Goal: Task Accomplishment & Management: Complete application form

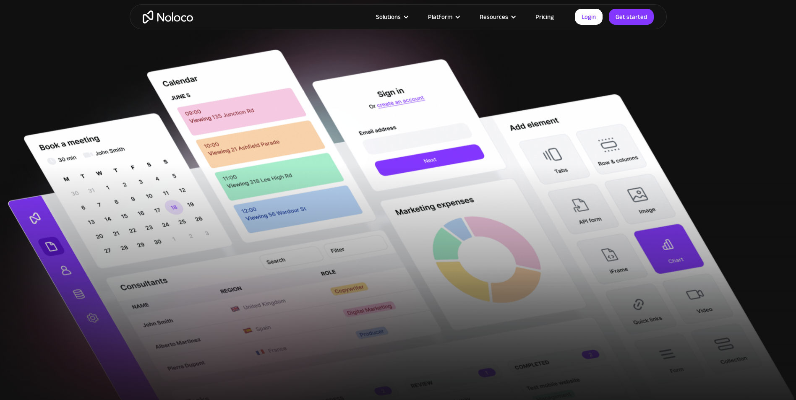
scroll to position [336, 0]
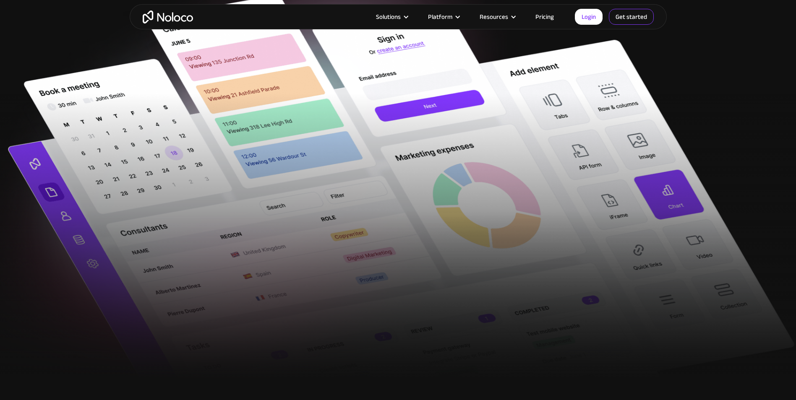
click at [632, 22] on link "Get started" at bounding box center [631, 17] width 45 height 16
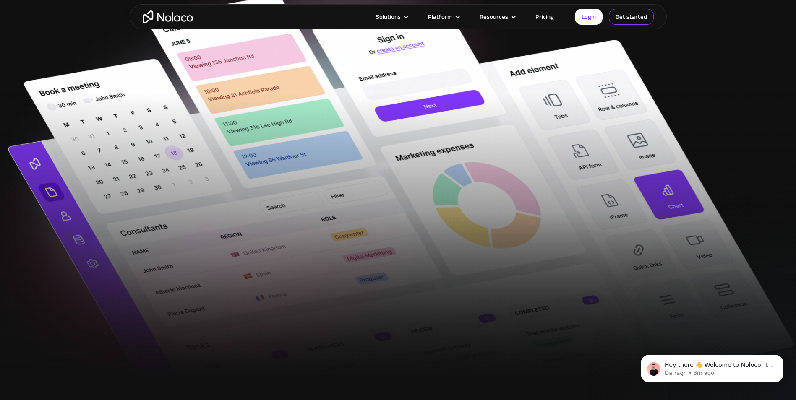
scroll to position [0, 0]
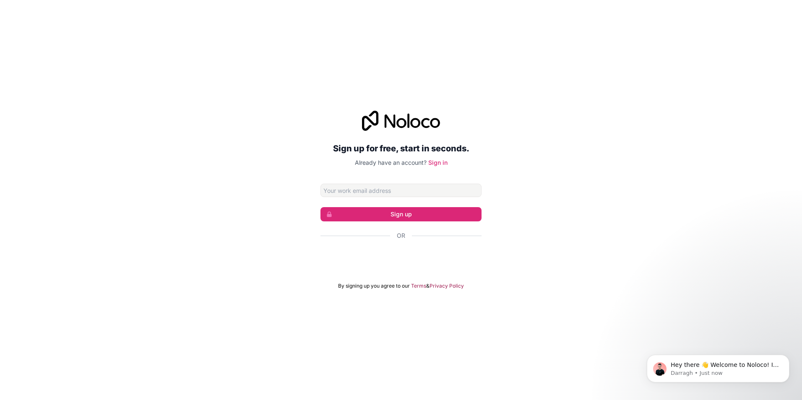
click at [346, 246] on div "Or" at bounding box center [401, 251] width 161 height 38
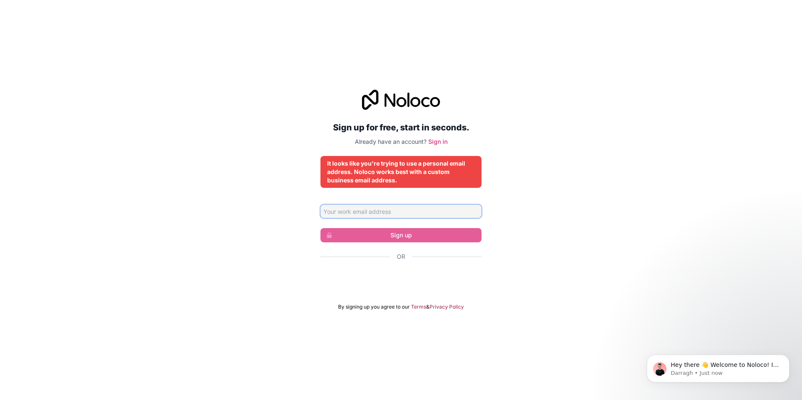
click at [381, 214] on input "Email address" at bounding box center [401, 211] width 161 height 13
click at [382, 213] on input "Email address" at bounding box center [401, 211] width 161 height 13
type input "dev@commottrade.com"
click at [397, 216] on input "dev@commottrade.com" at bounding box center [401, 211] width 161 height 13
drag, startPoint x: 398, startPoint y: 214, endPoint x: 178, endPoint y: 185, distance: 222.2
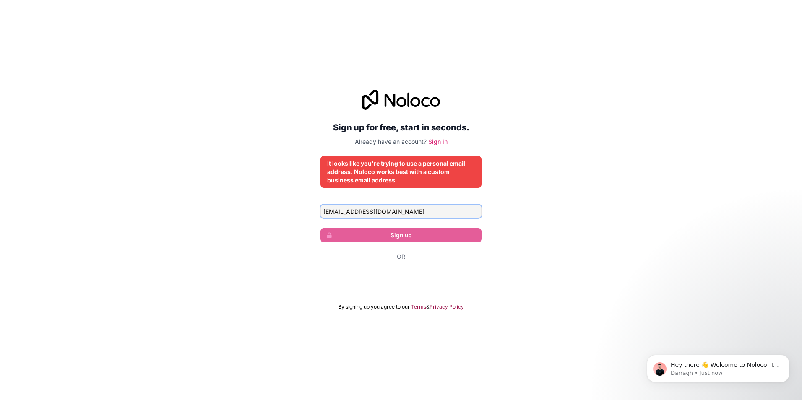
click at [178, 185] on div "Sign up for free, start in seconds. Already have an account? Sign in It looks l…" at bounding box center [401, 200] width 802 height 244
click at [409, 253] on div "Or" at bounding box center [401, 257] width 161 height 8
click at [415, 209] on input "Email address" at bounding box center [401, 211] width 161 height 13
paste input "dev@commottrade.com"
type input "dev@commottrade.com"
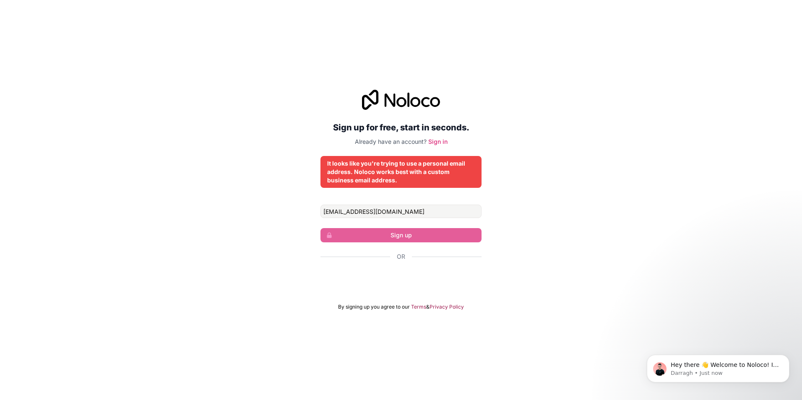
click at [395, 246] on form "dev@commottrade.com Sign up Or By signing up you agree to our Terms & Privacy P…" at bounding box center [401, 258] width 161 height 106
click at [439, 141] on link "Sign in" at bounding box center [437, 141] width 19 height 7
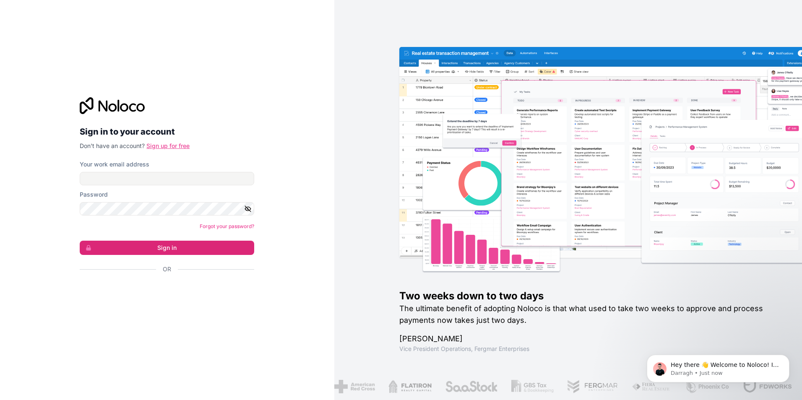
click at [178, 145] on link "Sign up for free" at bounding box center [167, 145] width 43 height 7
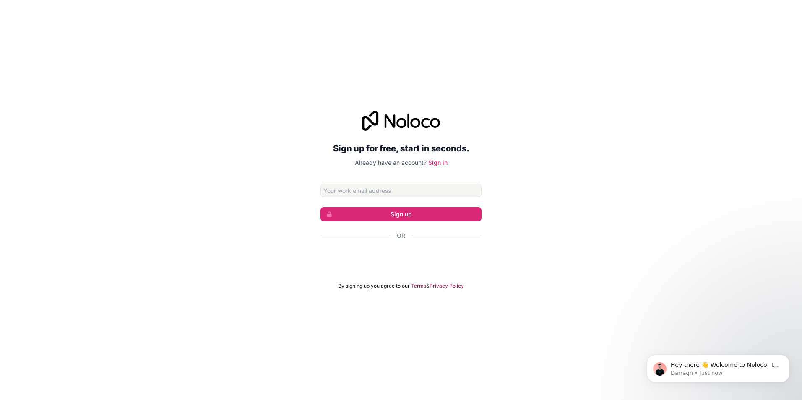
click at [353, 194] on input "Email address" at bounding box center [401, 190] width 161 height 13
type input "dev@commottrade.com"
click at [329, 214] on icon "submit" at bounding box center [329, 214] width 5 height 5
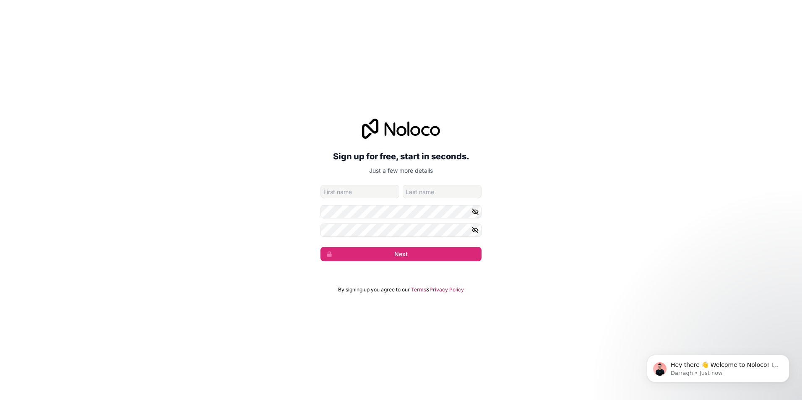
click at [350, 191] on input "given-name" at bounding box center [360, 191] width 79 height 13
type input "Ly"
type input "Sinun"
click at [347, 193] on input "Ly" at bounding box center [360, 191] width 79 height 13
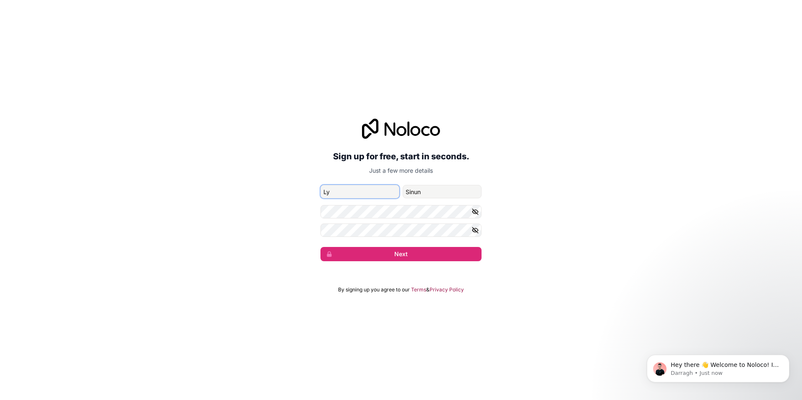
drag, startPoint x: 337, startPoint y: 195, endPoint x: 312, endPoint y: 194, distance: 24.8
click at [312, 194] on div "Sign up for free, start in seconds. Just a few more details dev@commottrade.com…" at bounding box center [401, 190] width 802 height 166
click at [283, 201] on div "Sign up for free, start in seconds. Just a few more details dev@commottrade.com…" at bounding box center [401, 190] width 802 height 166
click at [342, 221] on form "dev@commottrade.com Ly Sinun Next" at bounding box center [401, 223] width 161 height 76
click at [478, 213] on icon "button" at bounding box center [476, 212] width 8 height 8
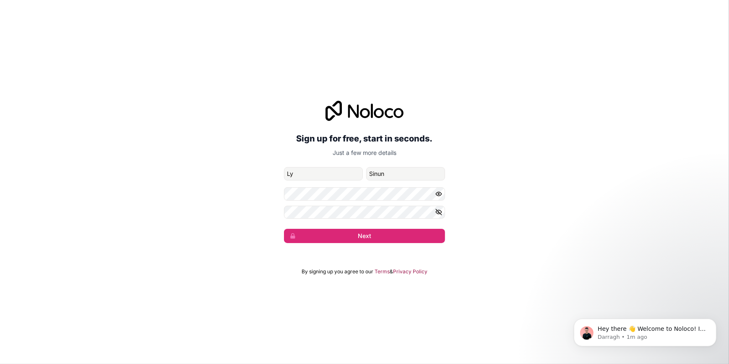
click at [436, 212] on icon "button" at bounding box center [439, 212] width 6 height 4
click at [388, 239] on button "Next" at bounding box center [364, 236] width 161 height 14
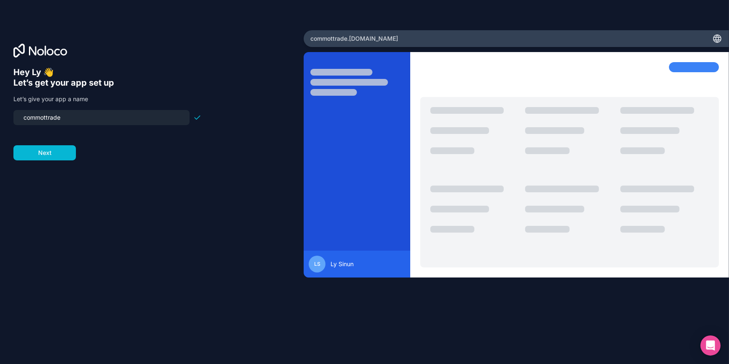
drag, startPoint x: 65, startPoint y: 114, endPoint x: -1, endPoint y: 113, distance: 65.9
click at [0, 113] on html "Hey Ly 👋 Let’s get your app set up Let’s give your app a name commottrade Next …" at bounding box center [364, 182] width 729 height 364
type input "efarmgateway"
click at [61, 153] on button "Next" at bounding box center [44, 152] width 63 height 15
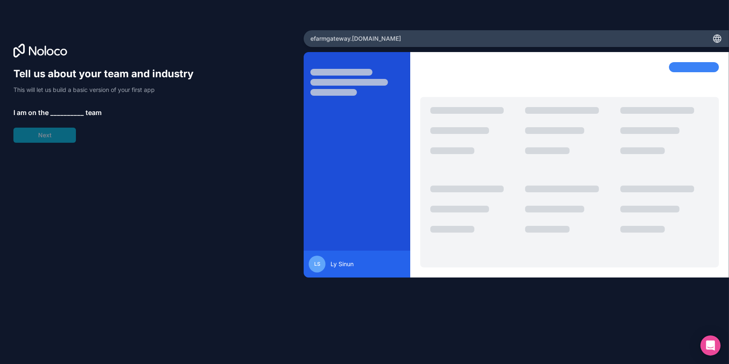
click at [70, 113] on span "__________" at bounding box center [67, 112] width 34 height 10
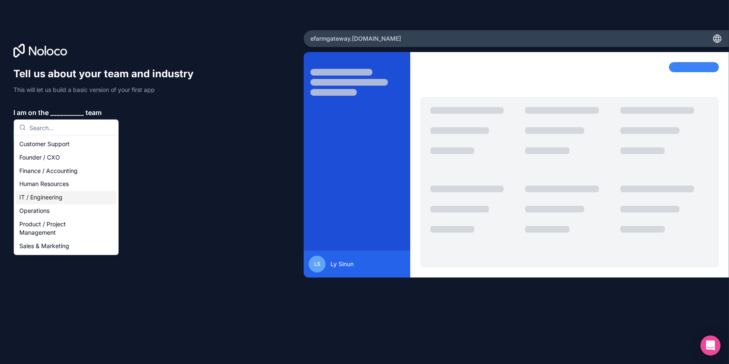
click at [72, 193] on div "IT / Engineering" at bounding box center [66, 197] width 101 height 13
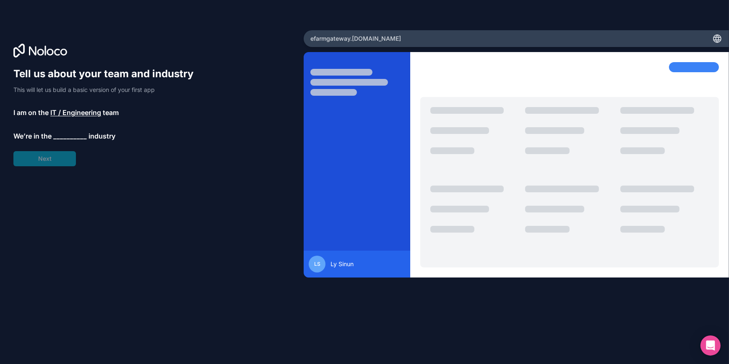
click at [65, 162] on div "Tell us about your team and industry This will let us build a basic version of …" at bounding box center [107, 116] width 188 height 99
click at [63, 123] on div "Tell us about your team and industry This will let us build a basic version of …" at bounding box center [107, 116] width 188 height 99
click at [63, 132] on span "__________" at bounding box center [70, 136] width 34 height 10
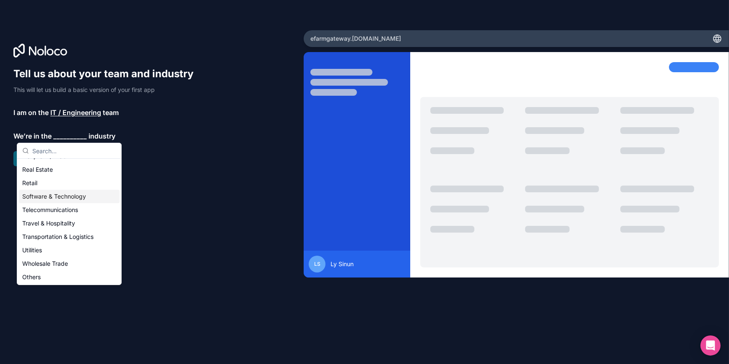
scroll to position [172, 0]
click at [78, 266] on div "Wholesale Trade" at bounding box center [69, 262] width 101 height 13
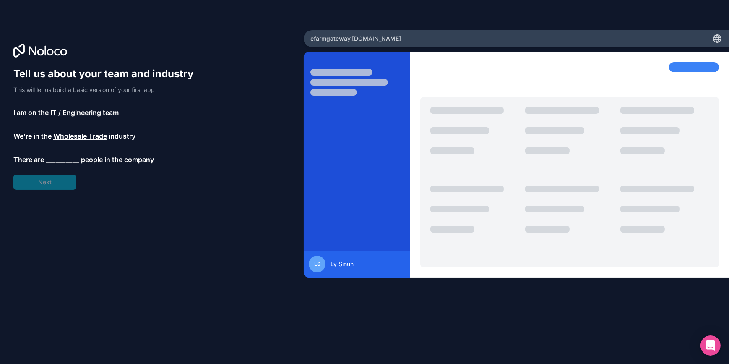
click at [71, 161] on span "__________" at bounding box center [63, 159] width 34 height 10
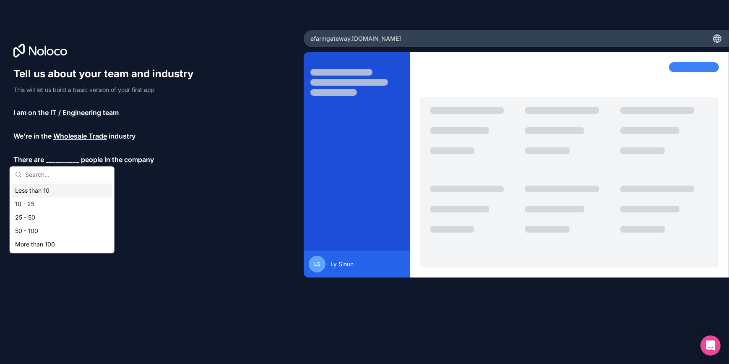
click at [76, 188] on div "Less than 10" at bounding box center [62, 190] width 101 height 13
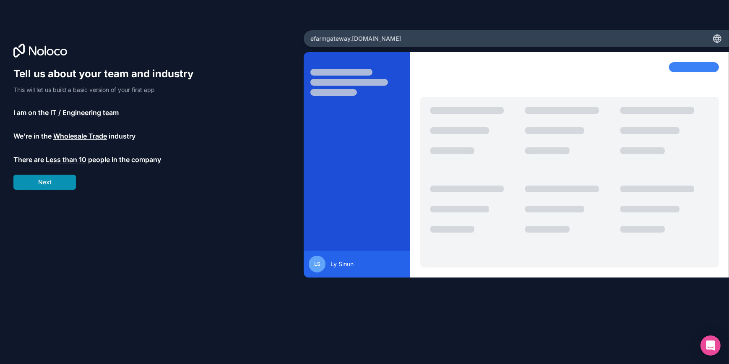
click at [61, 187] on button "Next" at bounding box center [44, 182] width 63 height 15
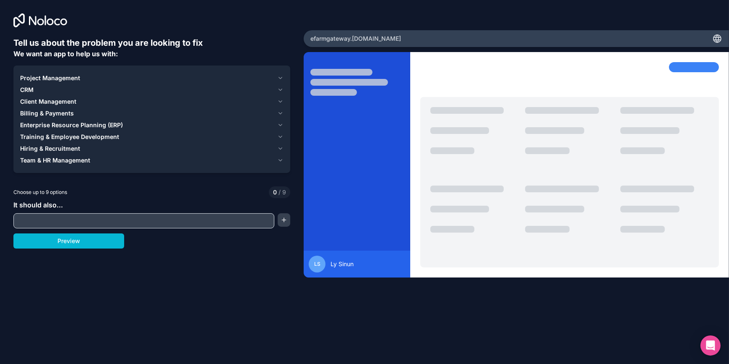
click at [95, 221] on input "text" at bounding box center [144, 221] width 257 height 12
click at [93, 236] on button "Preview" at bounding box center [68, 240] width 111 height 15
click at [278, 149] on icon "button" at bounding box center [280, 148] width 6 height 7
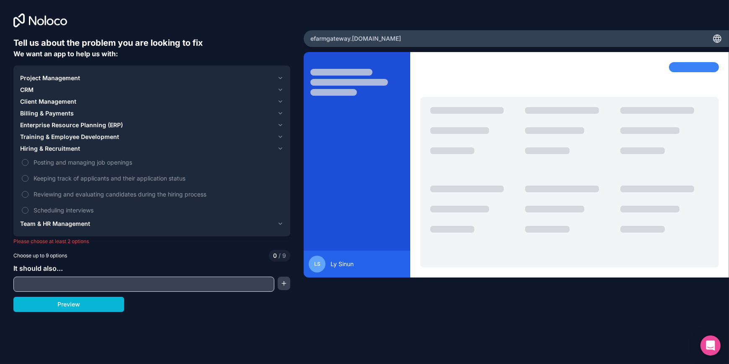
click at [151, 221] on div "Team & HR Management" at bounding box center [147, 223] width 254 height 8
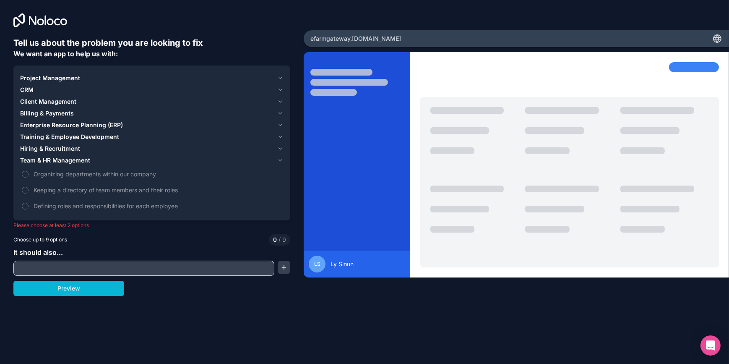
click at [145, 239] on div "Choose up to 9 options 0 / 9" at bounding box center [151, 240] width 277 height 12
click at [283, 239] on span "/ 9" at bounding box center [281, 239] width 9 height 8
click at [283, 268] on button "button" at bounding box center [284, 267] width 13 height 13
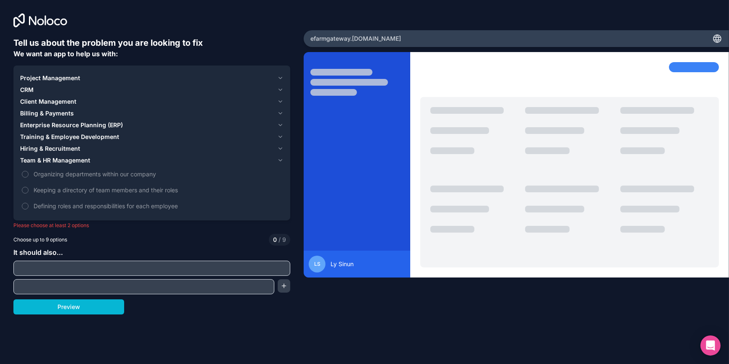
click at [115, 265] on input "text" at bounding box center [152, 268] width 273 height 12
click at [84, 125] on span "Enterprise Resource Planning (ERP)" at bounding box center [71, 125] width 103 height 8
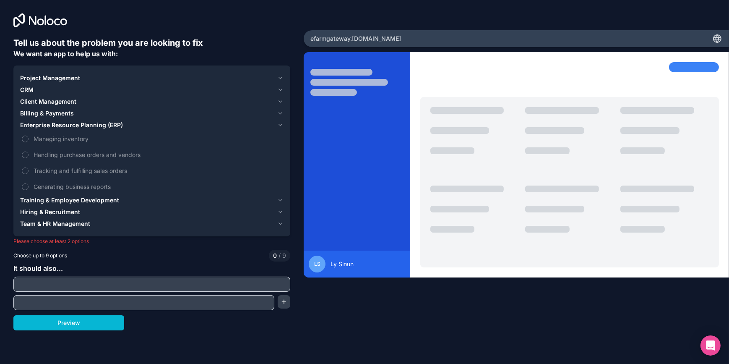
click at [277, 259] on span "/ 9" at bounding box center [281, 255] width 9 height 8
click at [282, 304] on button "button" at bounding box center [284, 301] width 13 height 13
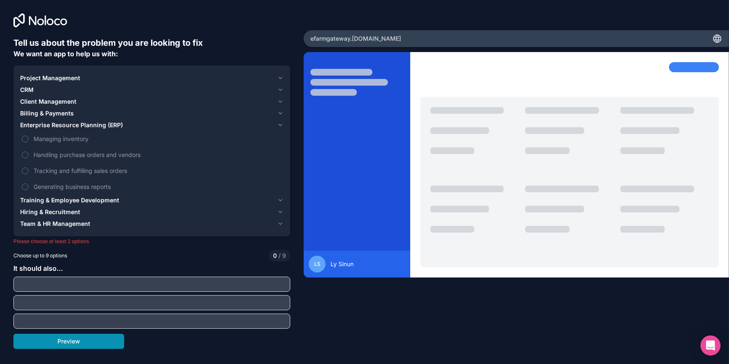
click at [111, 340] on button "Preview" at bounding box center [68, 341] width 111 height 15
click at [327, 261] on div "LS Ly Sinun" at bounding box center [357, 264] width 96 height 17
click at [274, 256] on span "0" at bounding box center [275, 255] width 4 height 8
click at [47, 129] on button "Enterprise Resource Planning (ERP)" at bounding box center [152, 125] width 264 height 12
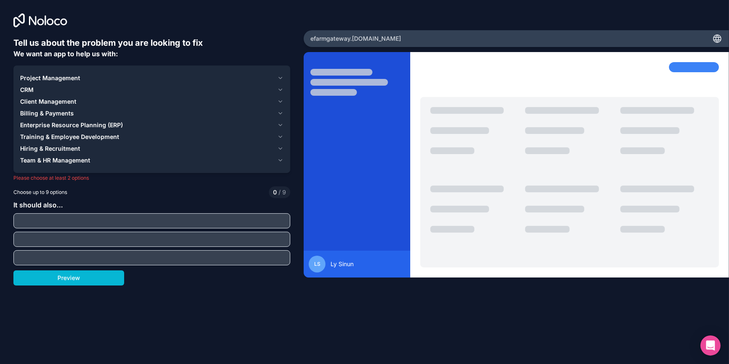
click at [279, 223] on input "text" at bounding box center [152, 221] width 273 height 12
click at [102, 252] on input "text" at bounding box center [152, 258] width 273 height 12
click at [68, 215] on input "text" at bounding box center [152, 221] width 273 height 12
click at [57, 205] on span "It should also..." at bounding box center [38, 205] width 50 height 8
click at [67, 222] on input "text" at bounding box center [152, 221] width 273 height 12
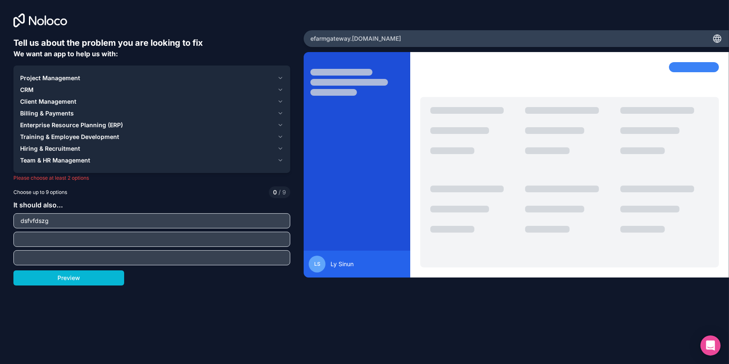
type input "dsfvfdszg"
click at [81, 240] on input "text" at bounding box center [152, 239] width 273 height 12
type input "gfdsg"
click at [76, 253] on input "text" at bounding box center [152, 258] width 273 height 12
type input "gbdfg"
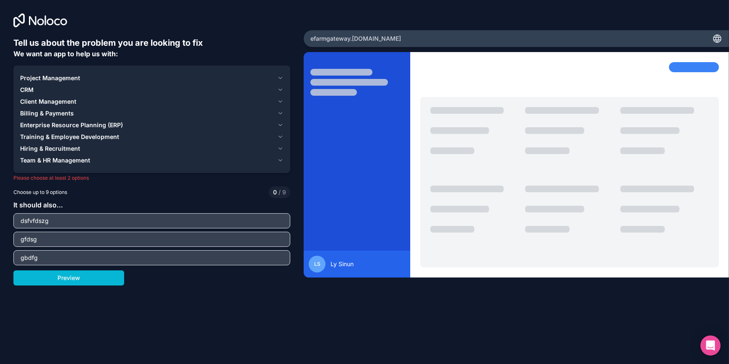
click at [206, 278] on div "Preview" at bounding box center [151, 277] width 277 height 15
drag, startPoint x: 114, startPoint y: 281, endPoint x: 245, endPoint y: 209, distance: 148.7
click at [178, 278] on div "Preview" at bounding box center [151, 277] width 277 height 15
drag, startPoint x: 115, startPoint y: 218, endPoint x: 3, endPoint y: 210, distance: 111.9
click at [3, 210] on div "Tell us about the problem you are looking to fix We want an app to help us with…" at bounding box center [152, 151] width 304 height 303
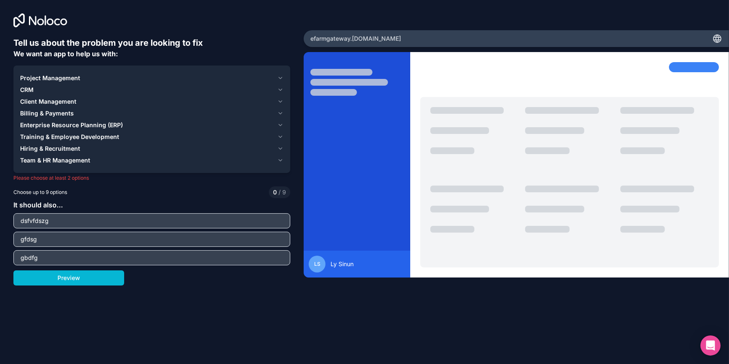
paste input "Government & Policy Makers"
type input "Government & Policy Makers"
drag, startPoint x: 107, startPoint y: 237, endPoint x: -2, endPoint y: 234, distance: 108.7
click at [0, 234] on html "Tell us about the problem you are looking to fix We want an app to help us with…" at bounding box center [364, 182] width 729 height 364
paste input "Primary Users (Field Level)"
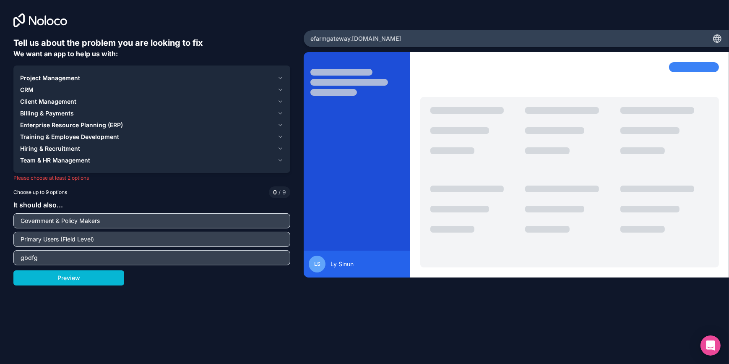
type input "Primary Users (Field Level)"
click at [85, 248] on div "It should also... Government & Policy Makers Primary Users (Field Level) gbdfg" at bounding box center [151, 232] width 277 height 65
drag, startPoint x: 82, startPoint y: 256, endPoint x: -2, endPoint y: 256, distance: 83.5
click at [0, 256] on html "Tell us about the problem you are looking to fix We want an app to help us with…" at bounding box center [364, 182] width 729 height 364
paste input "Market & Trade Users"
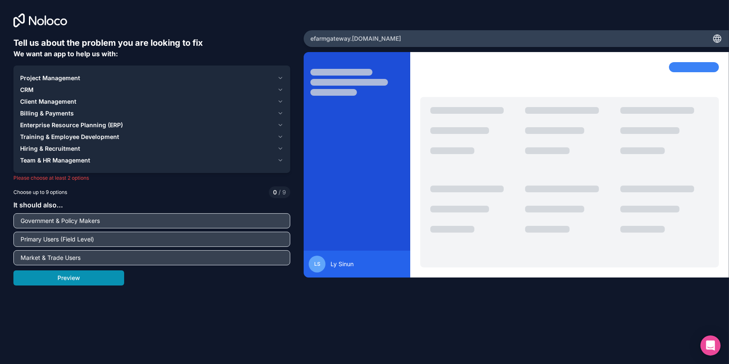
type input "Market & Trade Users"
drag, startPoint x: 114, startPoint y: 277, endPoint x: 188, endPoint y: 273, distance: 73.5
click at [188, 273] on div "Preview" at bounding box center [151, 277] width 277 height 15
click at [97, 285] on div "Tell us about the problem you are looking to fix We want an app to help us with…" at bounding box center [151, 163] width 277 height 253
click at [100, 277] on button "Preview" at bounding box center [68, 277] width 111 height 15
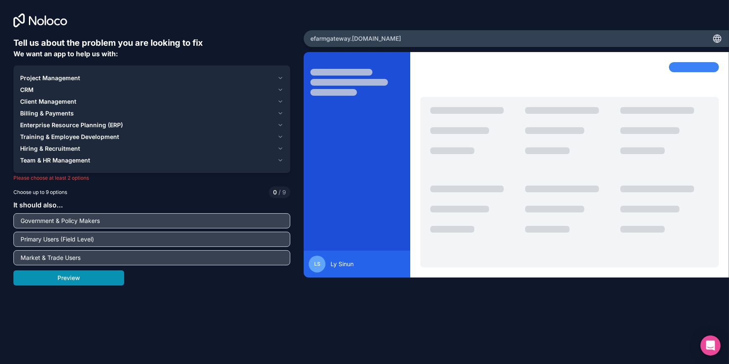
click at [88, 278] on button "Preview" at bounding box center [68, 277] width 111 height 15
click at [184, 158] on div "Team & HR Management" at bounding box center [147, 160] width 254 height 8
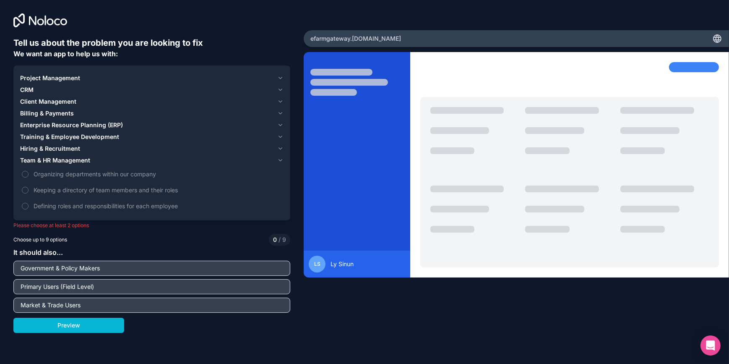
click at [42, 74] on span "Project Management" at bounding box center [50, 78] width 60 height 8
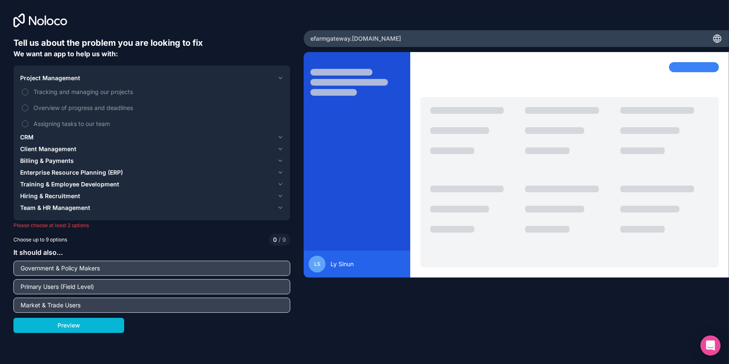
click at [25, 166] on button "Billing & Payments" at bounding box center [152, 161] width 264 height 12
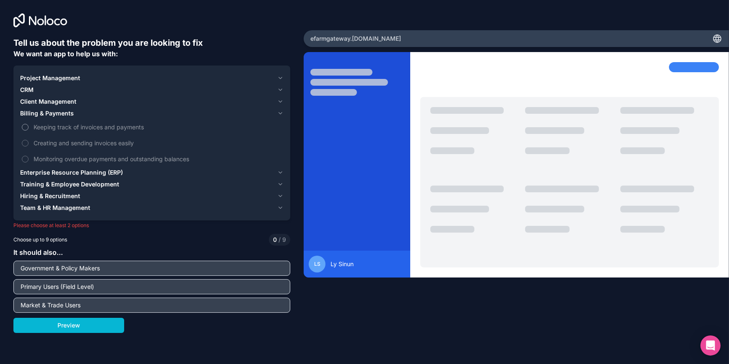
click at [29, 125] on label "Keeping track of invoices and payments" at bounding box center [152, 127] width 264 height 16
click at [29, 125] on button "Keeping track of invoices and payments" at bounding box center [25, 127] width 7 height 7
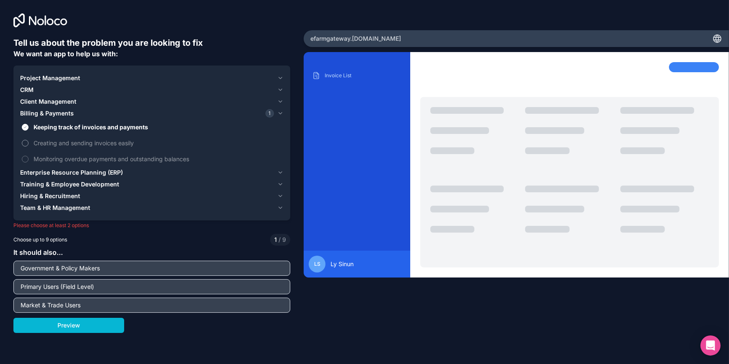
click at [24, 136] on label "Creating and sending invoices easily" at bounding box center [152, 143] width 264 height 16
click at [24, 140] on button "Creating and sending invoices easily" at bounding box center [25, 143] width 7 height 7
click at [22, 146] on label "Creating and sending invoices easily" at bounding box center [152, 143] width 264 height 16
click at [22, 146] on button "Creating and sending invoices easily" at bounding box center [25, 143] width 7 height 7
click at [23, 162] on label "Monitoring overdue payments and outstanding balances" at bounding box center [152, 159] width 264 height 16
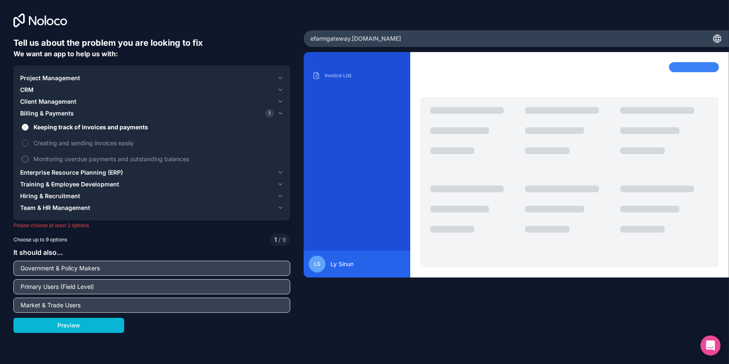
click at [23, 162] on button "Monitoring overdue payments and outstanding balances" at bounding box center [25, 159] width 7 height 7
click at [24, 142] on button "Creating and sending invoices easily" at bounding box center [25, 143] width 7 height 7
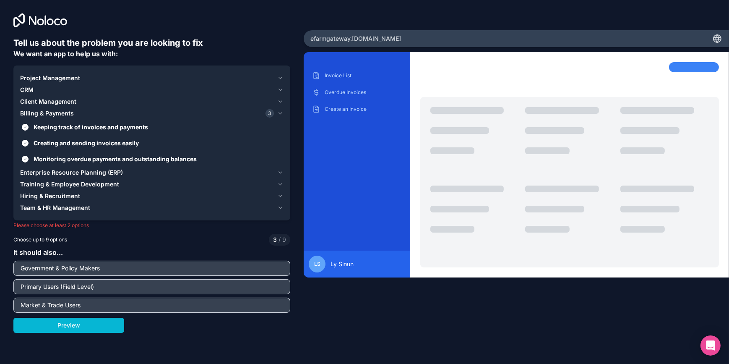
click at [22, 97] on button "Client Management" at bounding box center [152, 102] width 264 height 12
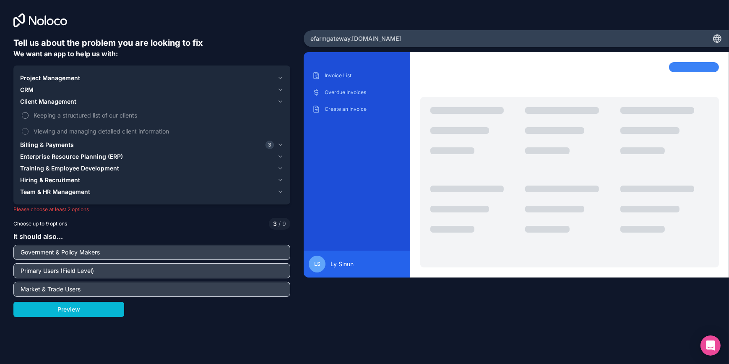
click at [24, 119] on label "Keeping a structured list of our clients" at bounding box center [152, 115] width 264 height 16
click at [24, 119] on button "Keeping a structured list of our clients" at bounding box center [25, 115] width 7 height 7
drag, startPoint x: 23, startPoint y: 130, endPoint x: 24, endPoint y: 134, distance: 4.3
click at [23, 131] on button "Viewing and managing detailed client information" at bounding box center [25, 131] width 7 height 7
click at [25, 95] on button "CRM" at bounding box center [152, 90] width 264 height 12
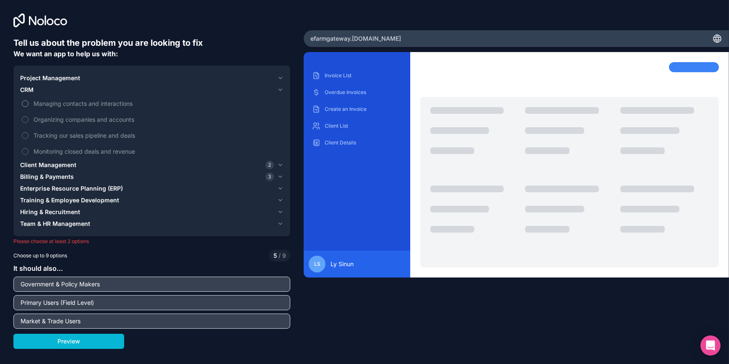
click at [24, 99] on label "Managing contacts and interactions" at bounding box center [152, 104] width 264 height 16
click at [24, 100] on button "Managing contacts and interactions" at bounding box center [25, 103] width 7 height 7
click at [26, 123] on label "Organizing companies and accounts" at bounding box center [152, 120] width 264 height 16
click at [26, 123] on button "Organizing companies and accounts" at bounding box center [25, 119] width 7 height 7
click at [26, 140] on label "Tracking our sales pipeline and deals" at bounding box center [152, 136] width 264 height 16
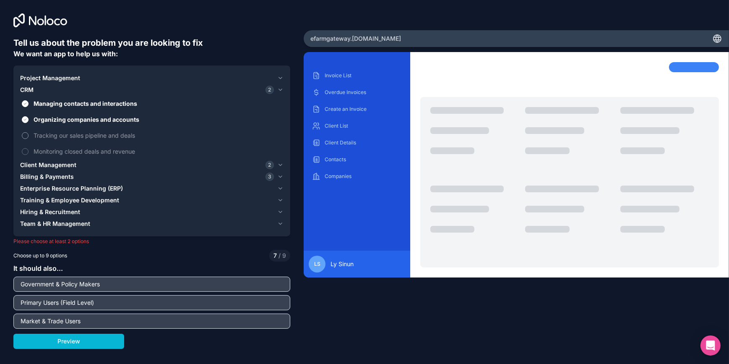
click at [26, 139] on button "Tracking our sales pipeline and deals" at bounding box center [25, 135] width 7 height 7
drag, startPoint x: 26, startPoint y: 151, endPoint x: 28, endPoint y: 106, distance: 45.8
click at [25, 151] on button "Monitoring closed deals and revenue" at bounding box center [25, 151] width 7 height 7
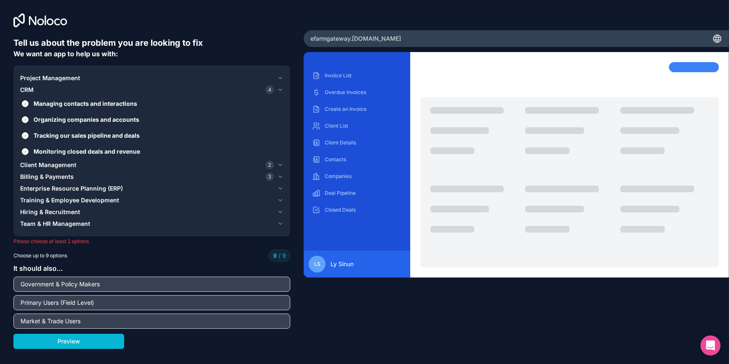
click at [32, 78] on span "Project Management" at bounding box center [50, 78] width 60 height 8
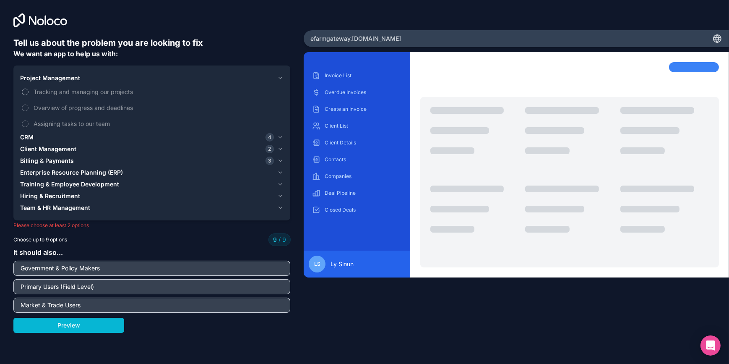
click at [24, 95] on label "Tracking and managing our projects" at bounding box center [152, 92] width 264 height 16
click at [26, 88] on label "Tracking and managing our projects" at bounding box center [152, 92] width 264 height 16
click at [38, 92] on span "Tracking and managing our projects" at bounding box center [158, 91] width 248 height 9
click at [29, 108] on label "Overview of progress and deadlines" at bounding box center [152, 108] width 264 height 16
click at [56, 205] on span "Team & HR Management" at bounding box center [55, 208] width 70 height 8
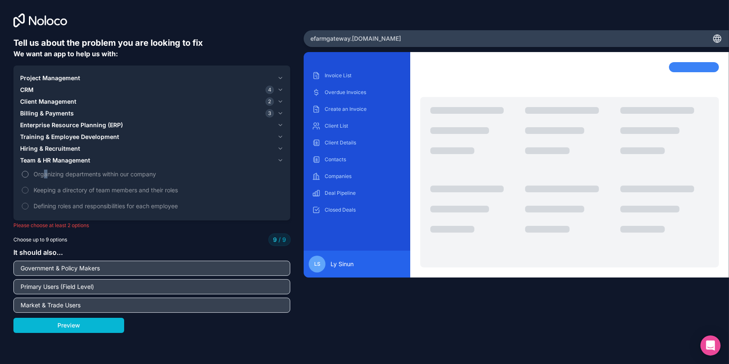
click at [45, 167] on label "Organizing departments within our company" at bounding box center [152, 174] width 264 height 16
drag, startPoint x: 45, startPoint y: 167, endPoint x: 28, endPoint y: 171, distance: 17.6
click at [28, 171] on label "Organizing departments within our company" at bounding box center [152, 174] width 264 height 16
click at [21, 172] on label "Organizing departments within our company" at bounding box center [152, 174] width 264 height 16
click at [24, 184] on label "Keeping a directory of team members and their roles" at bounding box center [152, 190] width 264 height 16
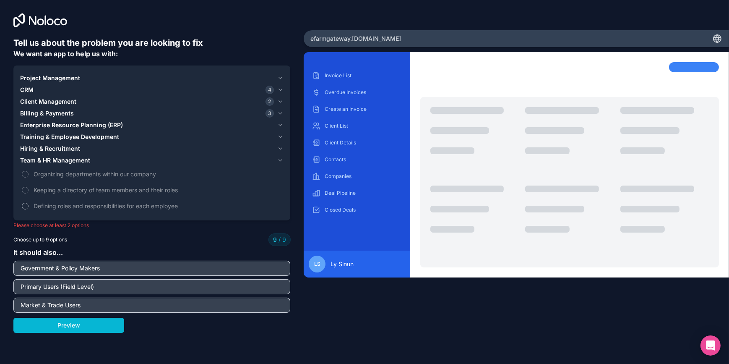
click at [30, 202] on label "Defining roles and responsibilities for each employee" at bounding box center [152, 206] width 264 height 16
click at [94, 325] on button "Preview" at bounding box center [68, 325] width 111 height 15
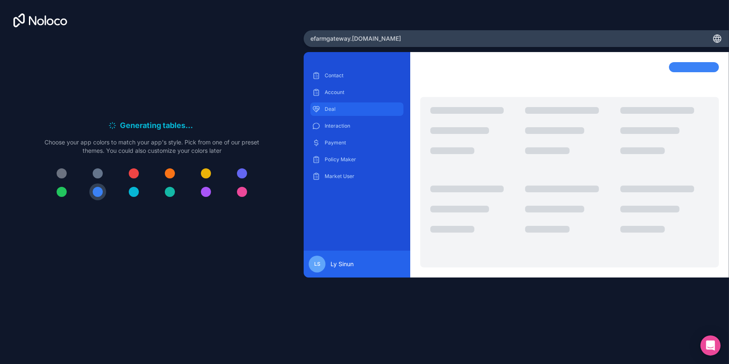
click at [338, 104] on div "Deal" at bounding box center [357, 108] width 93 height 13
click at [335, 91] on p "Account" at bounding box center [363, 92] width 77 height 7
click at [342, 76] on p "Contact" at bounding box center [363, 75] width 77 height 7
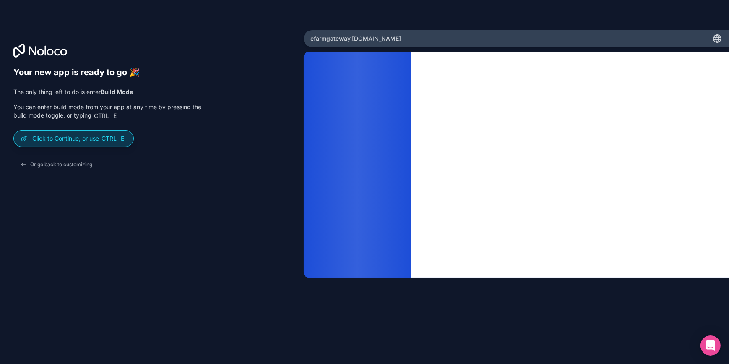
click at [59, 144] on div "Click to Continue, or use Ctrl E" at bounding box center [74, 139] width 120 height 16
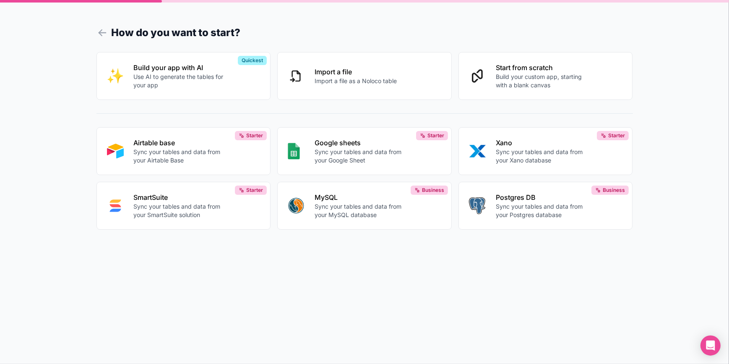
click at [231, 110] on div "Build your app with AI Use AI to generate the tables for your app Quickest Impo…" at bounding box center [365, 141] width 537 height 178
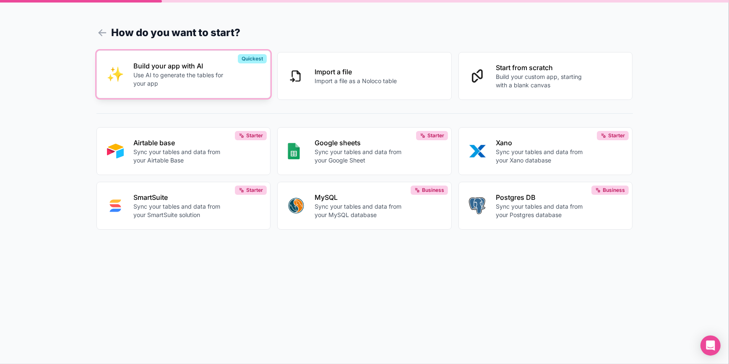
click at [224, 81] on p "Use AI to generate the tables for your app" at bounding box center [180, 79] width 93 height 17
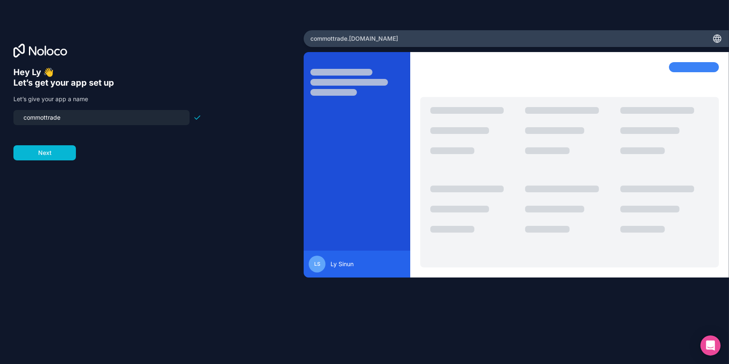
click at [146, 160] on form "commottrade Next" at bounding box center [107, 135] width 188 height 50
drag, startPoint x: 57, startPoint y: 151, endPoint x: 152, endPoint y: 138, distance: 95.7
click at [152, 138] on form "commottrade Next" at bounding box center [107, 135] width 188 height 50
click at [99, 113] on input "commottrade" at bounding box center [101, 118] width 166 height 12
drag, startPoint x: 98, startPoint y: 114, endPoint x: 7, endPoint y: 83, distance: 96.6
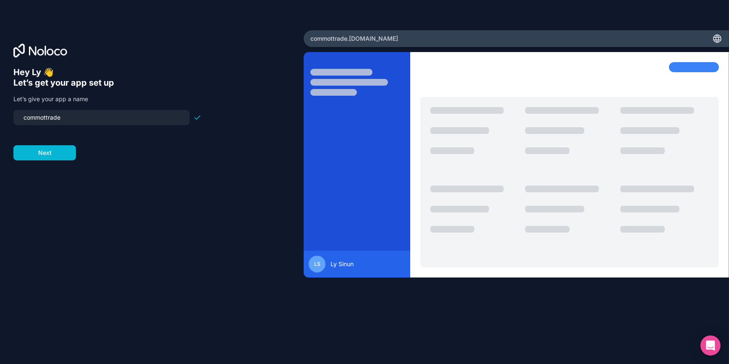
click at [21, 116] on input "commottrade" at bounding box center [101, 118] width 166 height 12
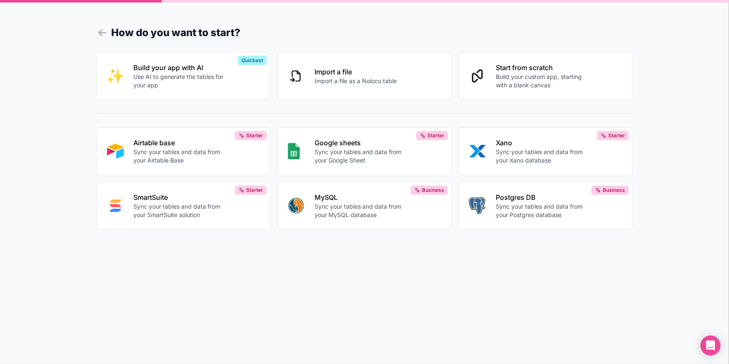
click at [359, 278] on form "How do you want to start? Build your app with AI Use AI to generate the tables …" at bounding box center [365, 192] width 537 height 344
click at [115, 34] on h1 "How do you want to start?" at bounding box center [365, 32] width 537 height 15
click at [102, 31] on icon at bounding box center [103, 33] width 12 height 12
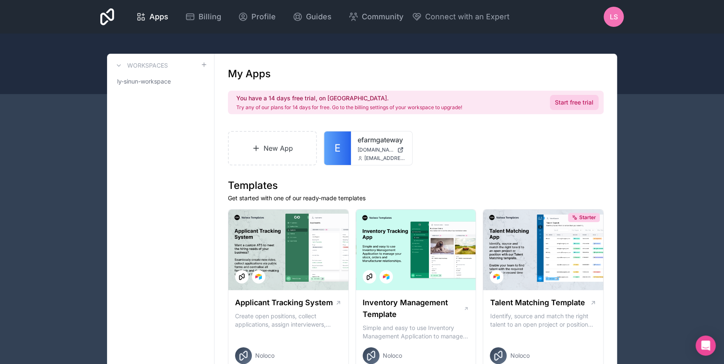
click at [580, 97] on link "Start free trial" at bounding box center [574, 102] width 49 height 15
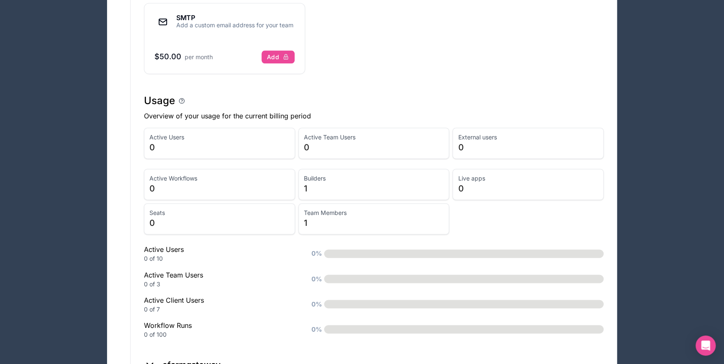
scroll to position [534, 0]
click at [294, 133] on div "Active Users 0" at bounding box center [219, 141] width 151 height 31
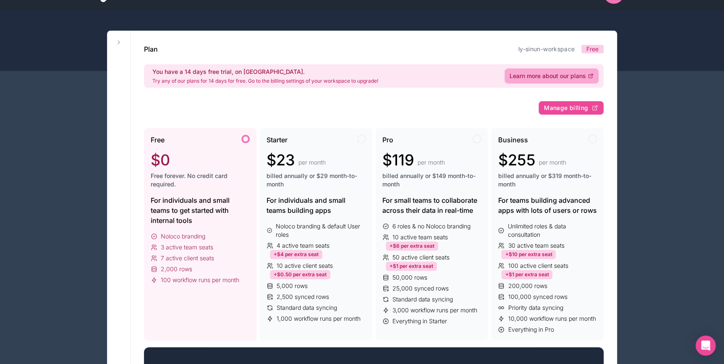
scroll to position [0, 0]
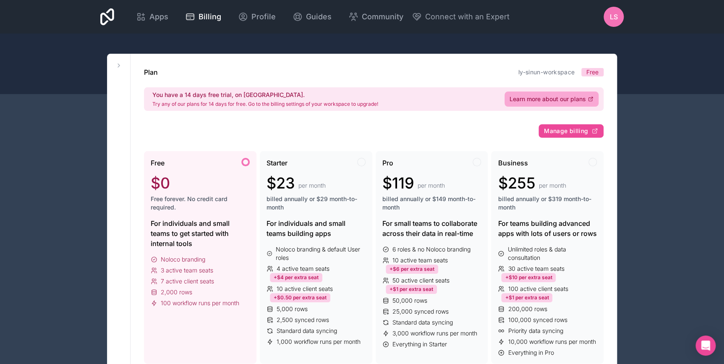
click at [120, 13] on div "Apps Billing Profile Guides Community Connect with an Expert LS Billing Profile…" at bounding box center [362, 17] width 537 height 34
click at [137, 16] on icon at bounding box center [141, 17] width 10 height 10
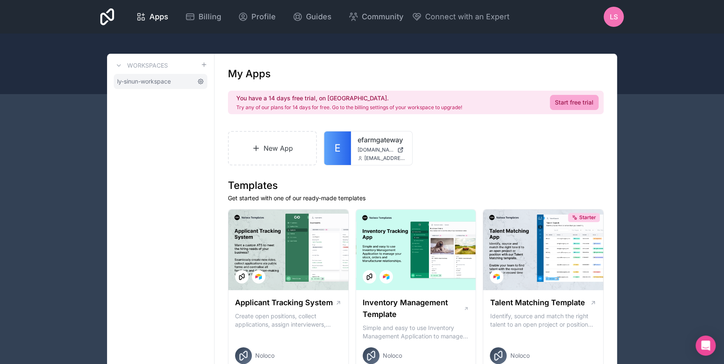
click at [199, 84] on icon at bounding box center [200, 81] width 7 height 7
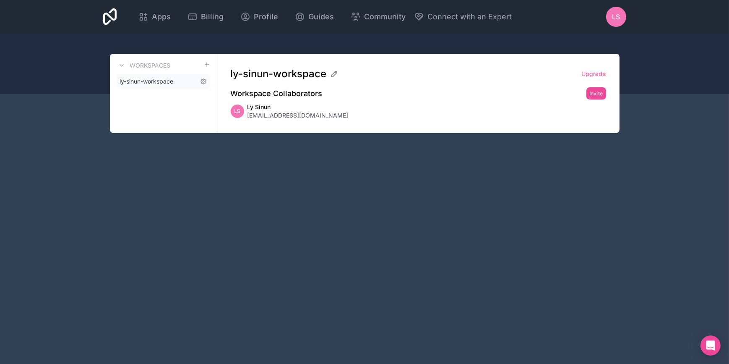
click at [177, 78] on link "ly-sinun-workspace" at bounding box center [164, 81] width 94 height 15
click at [146, 65] on h3 "Workspaces" at bounding box center [150, 65] width 41 height 8
click at [151, 24] on link "Apps" at bounding box center [155, 17] width 46 height 18
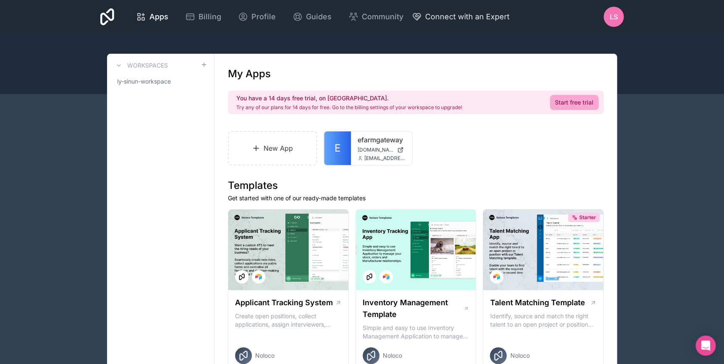
click at [436, 18] on span "Connect with an Expert" at bounding box center [467, 17] width 84 height 12
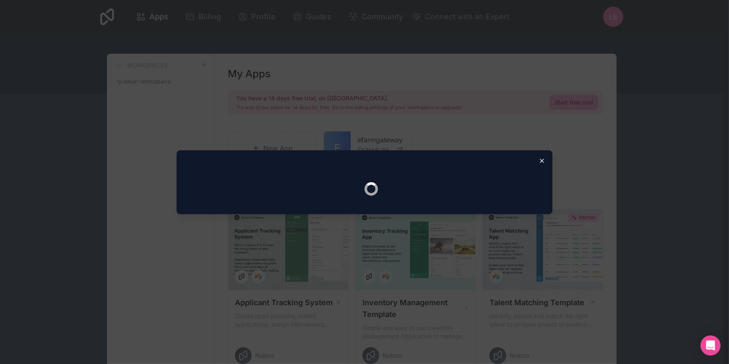
click at [541, 161] on icon "button" at bounding box center [542, 160] width 7 height 7
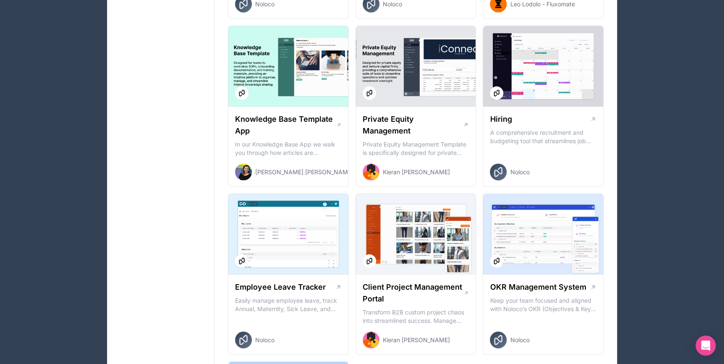
scroll to position [1030, 0]
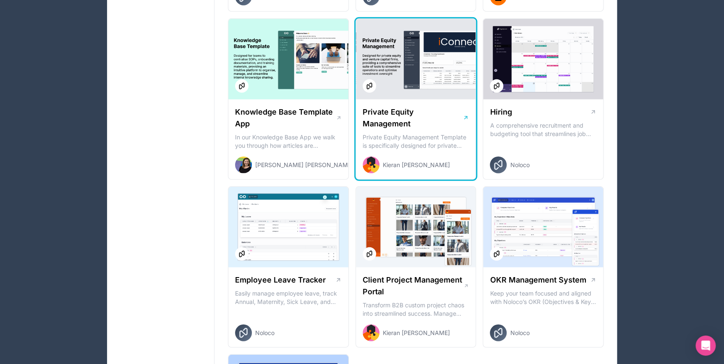
click at [439, 85] on div at bounding box center [416, 59] width 120 height 81
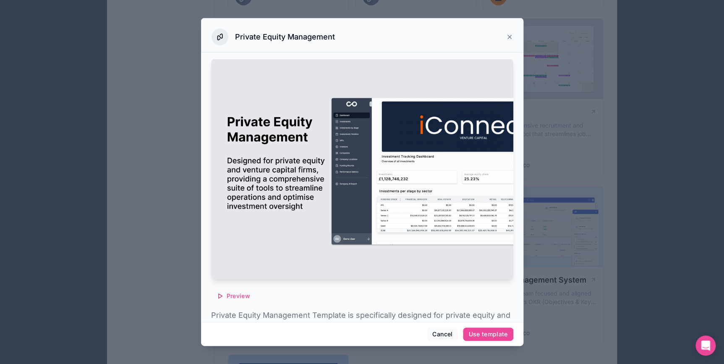
click at [472, 160] on img at bounding box center [362, 169] width 302 height 220
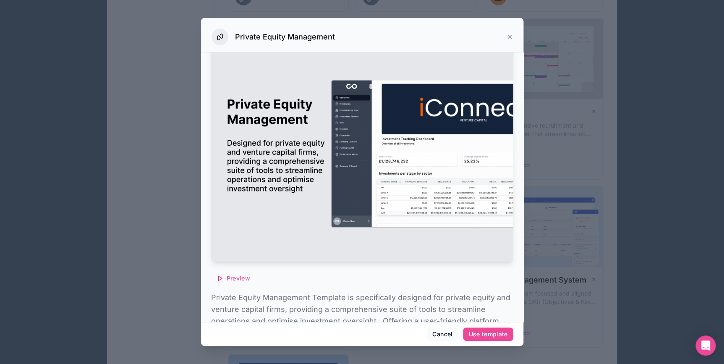
scroll to position [63, 0]
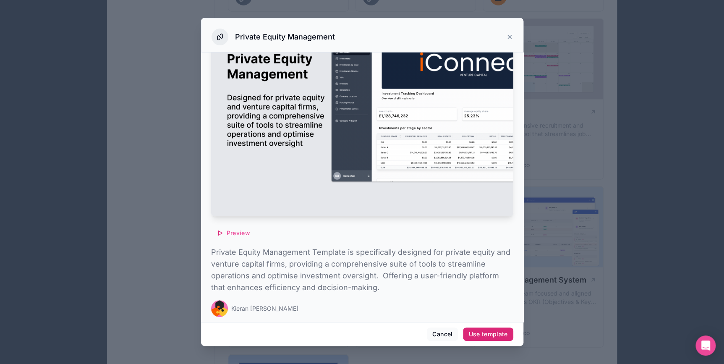
click at [483, 328] on button "Use template" at bounding box center [488, 333] width 50 height 13
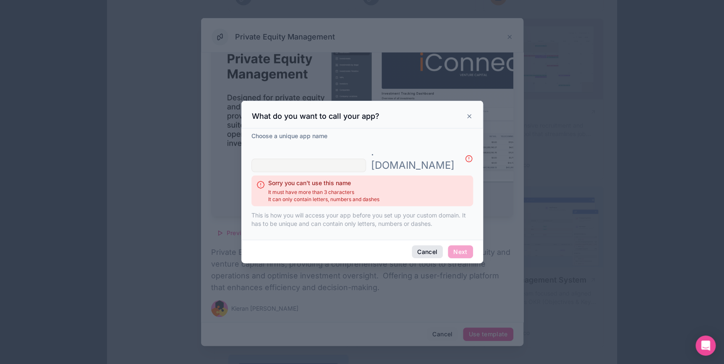
click at [418, 246] on button "Cancel" at bounding box center [427, 251] width 31 height 13
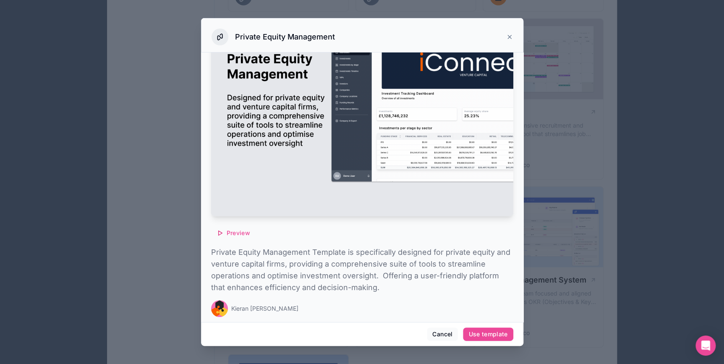
click at [283, 130] on img at bounding box center [362, 106] width 302 height 220
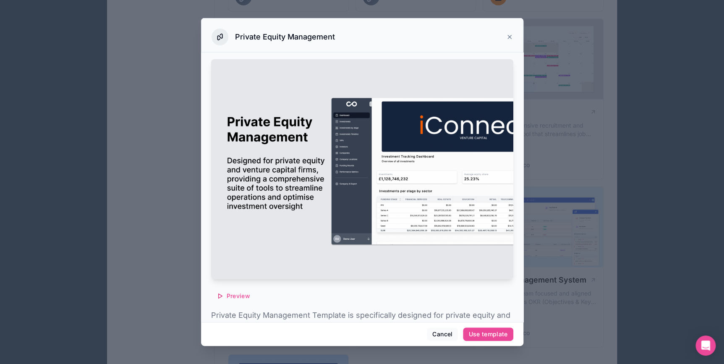
scroll to position [0, 0]
click at [509, 32] on div "Private Equity Management" at bounding box center [362, 37] width 301 height 17
click at [507, 38] on icon at bounding box center [509, 37] width 7 height 7
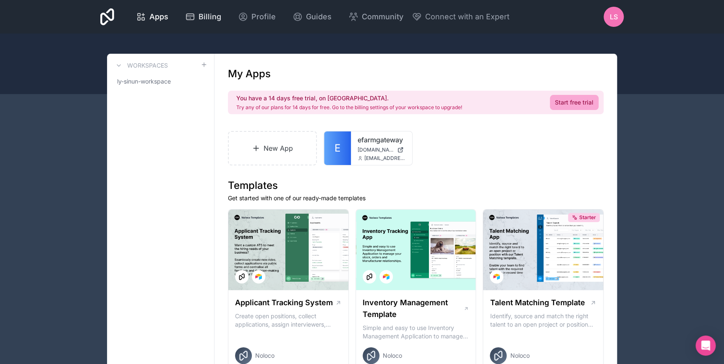
click at [196, 17] on div "Billing" at bounding box center [203, 17] width 36 height 12
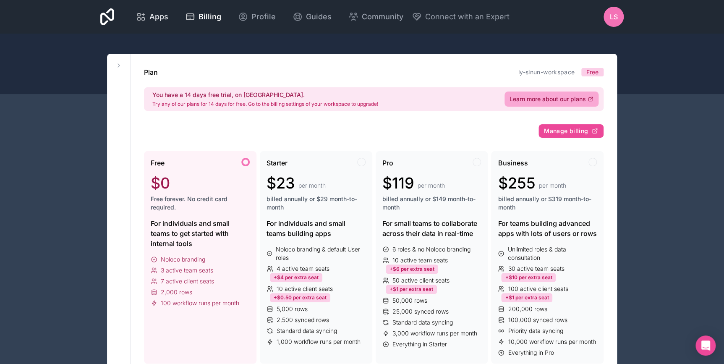
click at [152, 20] on span "Apps" at bounding box center [158, 17] width 19 height 12
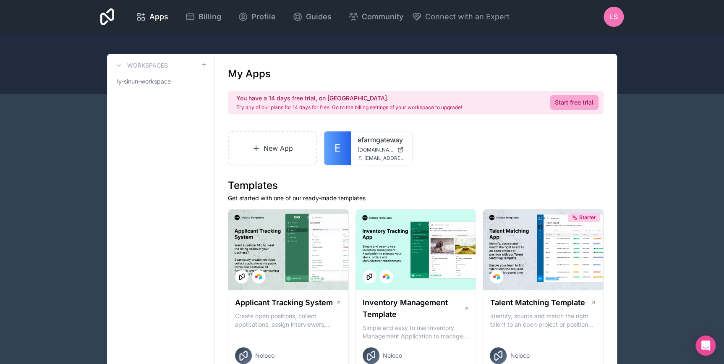
click at [272, 107] on p "Try any of our plans for 14 days for free. Go to the billing settings of your w…" at bounding box center [349, 107] width 226 height 7
drag, startPoint x: 296, startPoint y: 107, endPoint x: 382, endPoint y: 106, distance: 86.0
click at [382, 106] on p "Try any of our plans for 14 days for free. Go to the billing settings of your w…" at bounding box center [349, 107] width 226 height 7
drag, startPoint x: 382, startPoint y: 106, endPoint x: 415, endPoint y: 107, distance: 32.3
click at [413, 106] on p "Try any of our plans for 14 days for free. Go to the billing settings of your w…" at bounding box center [349, 107] width 226 height 7
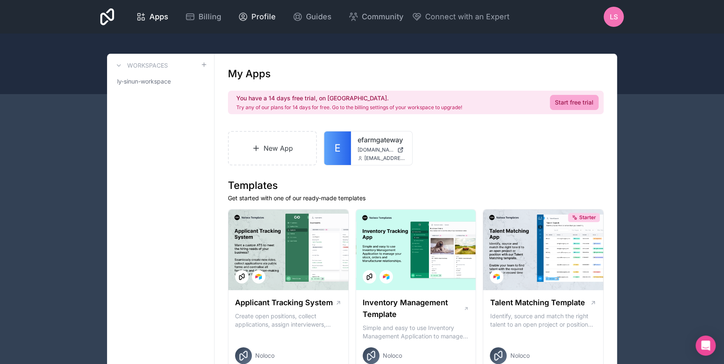
click at [259, 21] on span "Profile" at bounding box center [263, 17] width 24 height 12
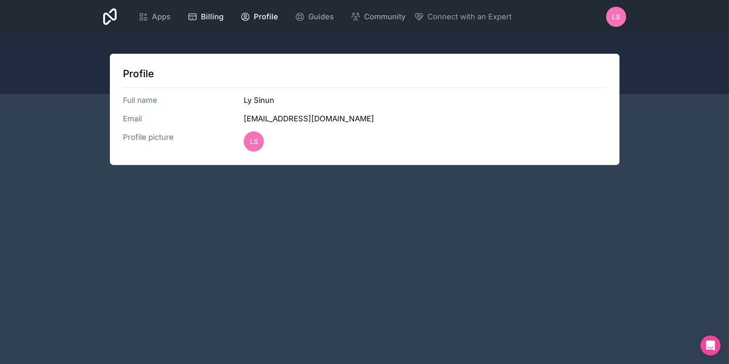
click at [224, 20] on link "Billing" at bounding box center [206, 17] width 50 height 18
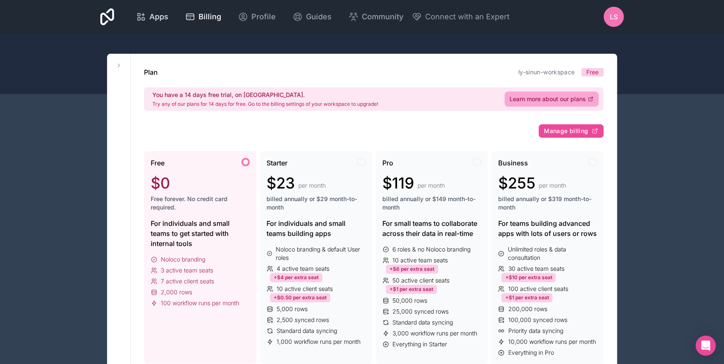
click at [162, 16] on span "Apps" at bounding box center [158, 17] width 19 height 12
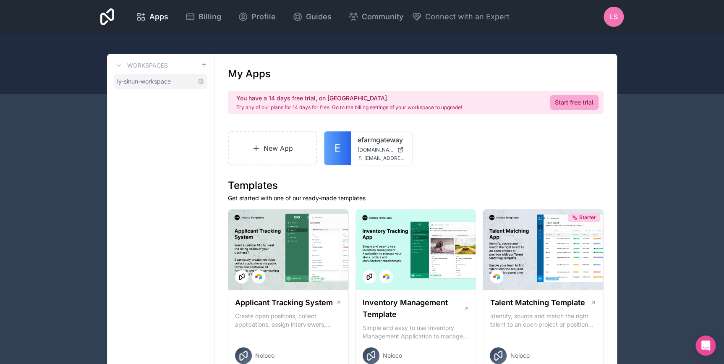
click at [148, 80] on span "ly-sinun-workspace" at bounding box center [144, 81] width 54 height 8
click at [111, 12] on icon at bounding box center [107, 16] width 14 height 17
